Goal: Information Seeking & Learning: Learn about a topic

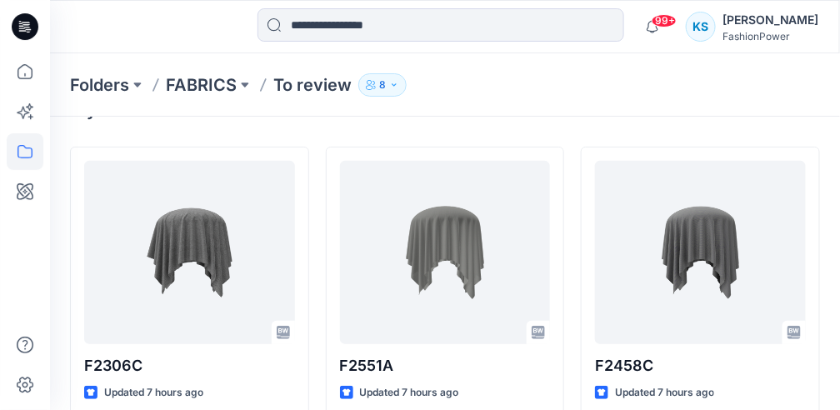
scroll to position [111, 0]
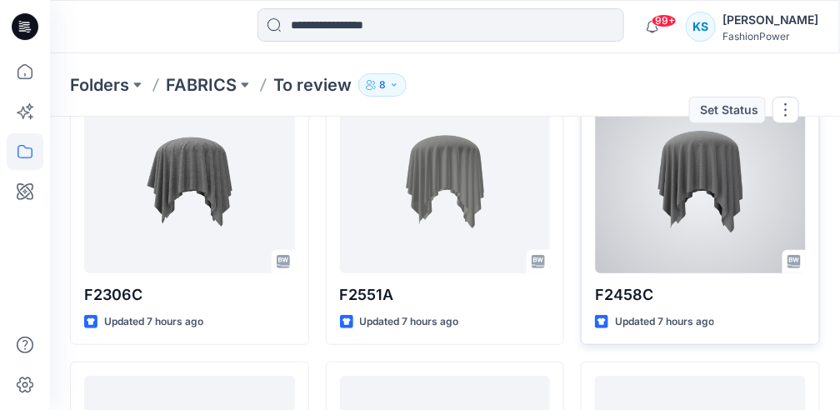
click at [709, 184] on div at bounding box center [700, 181] width 211 height 183
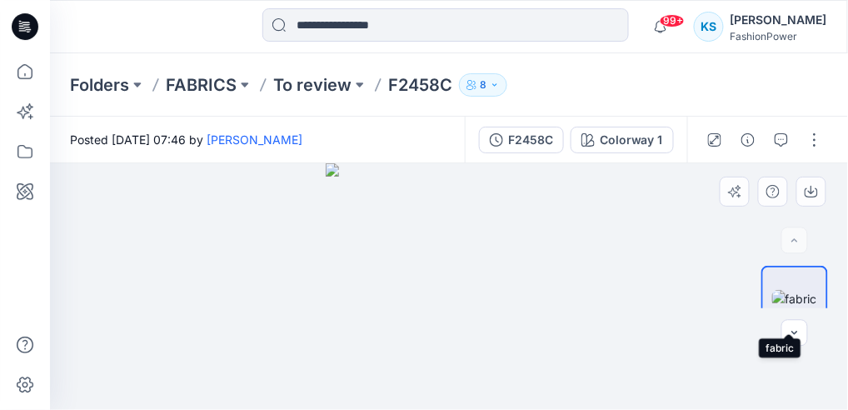
click at [796, 290] on img at bounding box center [794, 298] width 45 height 17
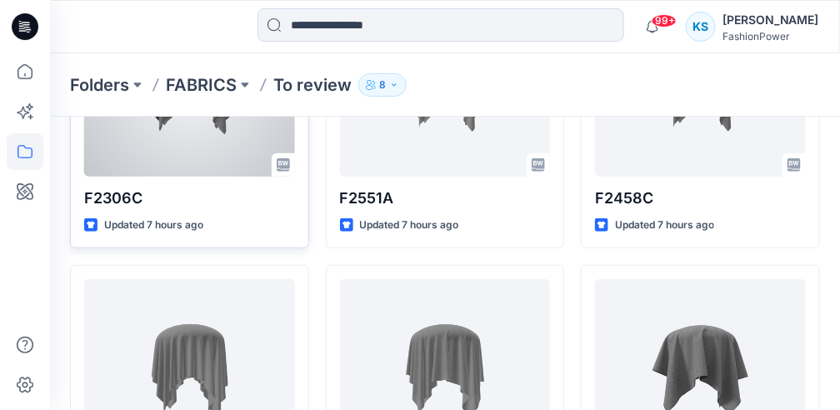
scroll to position [111, 0]
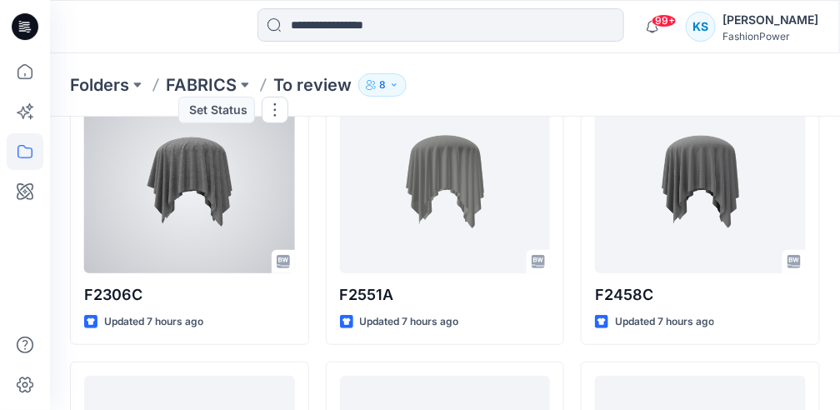
click at [223, 174] on div at bounding box center [189, 181] width 211 height 183
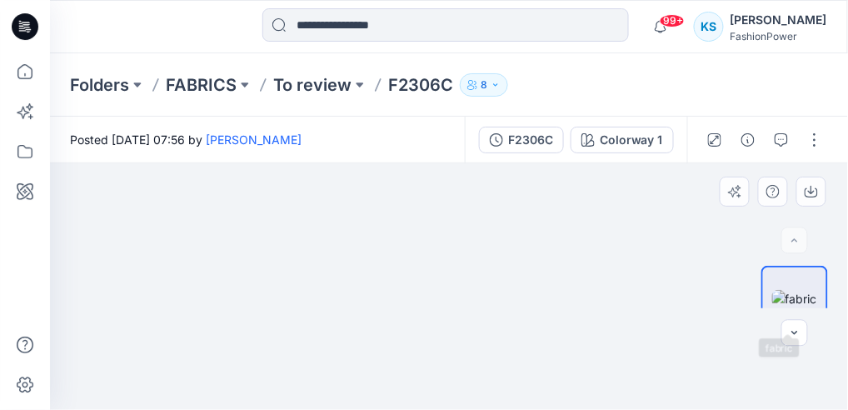
click at [799, 292] on img at bounding box center [794, 298] width 45 height 17
click at [792, 337] on icon "button" at bounding box center [794, 333] width 13 height 13
click at [780, 291] on div at bounding box center [775, 292] width 27 height 27
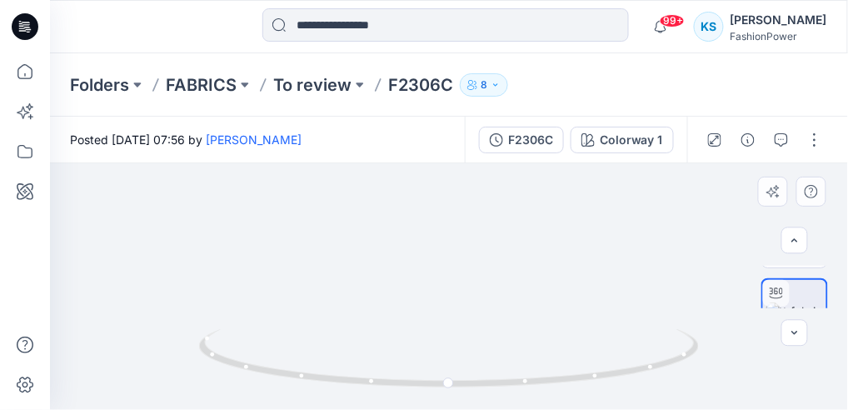
drag, startPoint x: 631, startPoint y: 284, endPoint x: 331, endPoint y: 191, distance: 314.0
drag, startPoint x: 367, startPoint y: 381, endPoint x: 457, endPoint y: 374, distance: 90.2
click at [446, 398] on div at bounding box center [449, 368] width 500 height 83
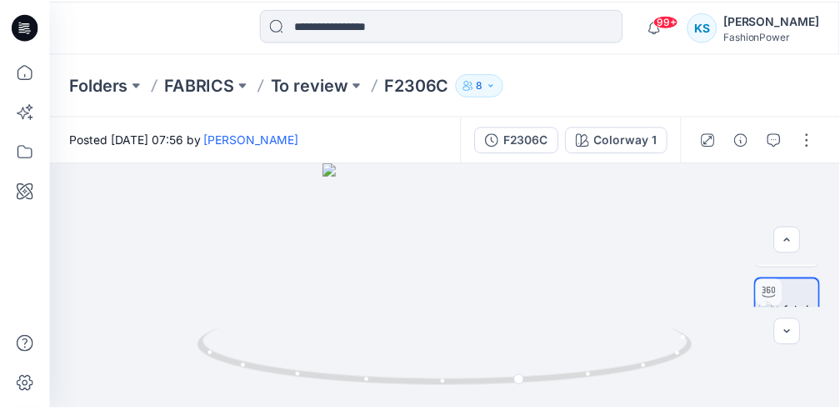
scroll to position [111, 0]
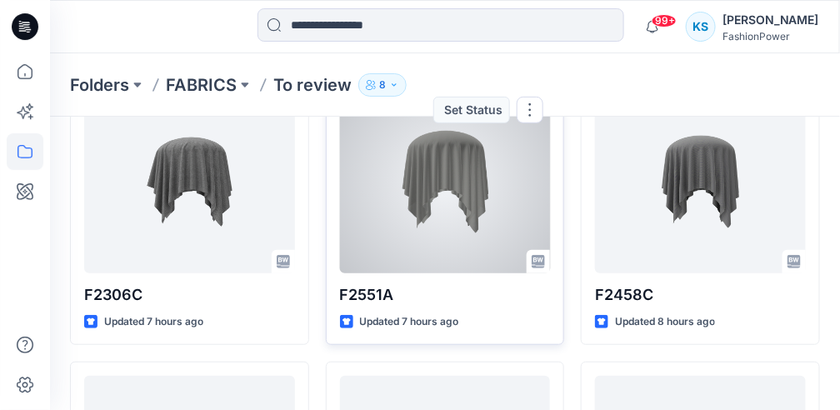
click at [439, 198] on div at bounding box center [445, 181] width 211 height 183
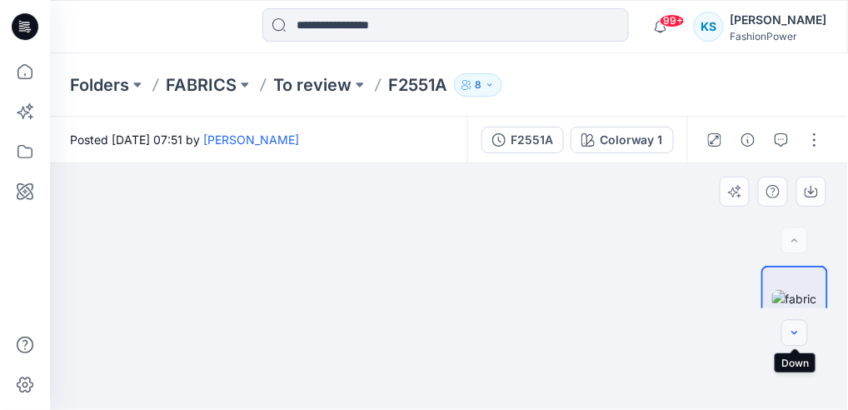
click at [796, 327] on icon "button" at bounding box center [794, 333] width 13 height 13
click at [790, 302] on img at bounding box center [794, 310] width 57 height 17
